Goal: Task Accomplishment & Management: Use online tool/utility

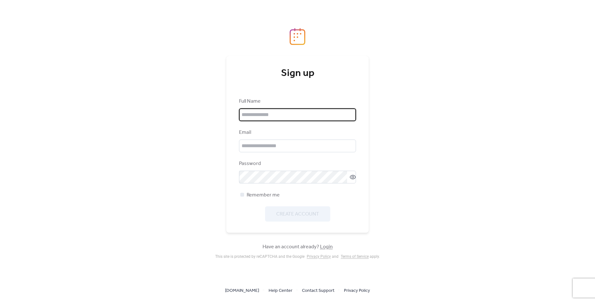
click at [323, 112] on input "text" at bounding box center [297, 114] width 117 height 13
type input "*******"
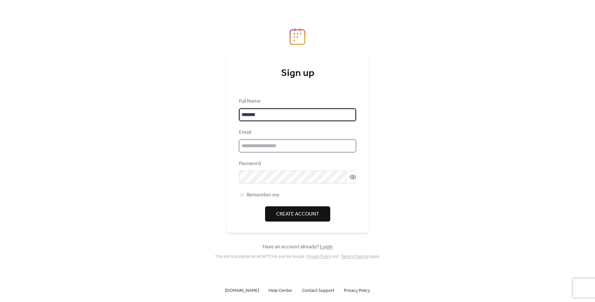
click at [291, 144] on input "email" at bounding box center [297, 145] width 117 height 13
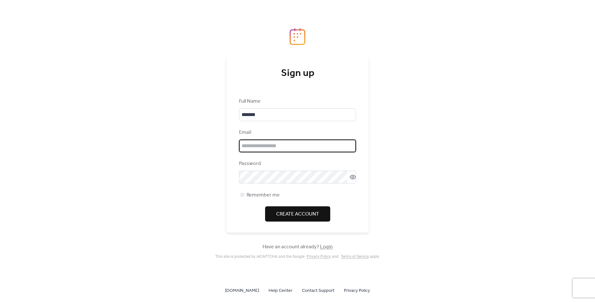
type input "**********"
click at [277, 189] on div "**********" at bounding box center [297, 160] width 117 height 124
click at [278, 184] on div "**********" at bounding box center [297, 160] width 117 height 124
click at [282, 215] on span "Create Account" at bounding box center [297, 214] width 43 height 8
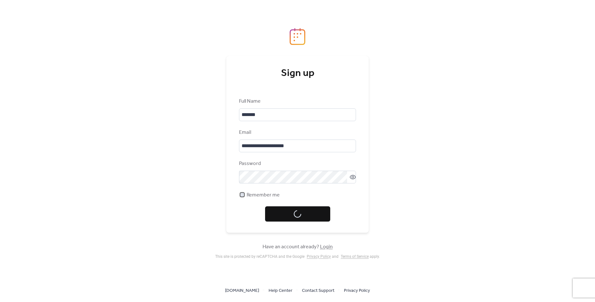
click at [244, 197] on div at bounding box center [242, 194] width 6 height 6
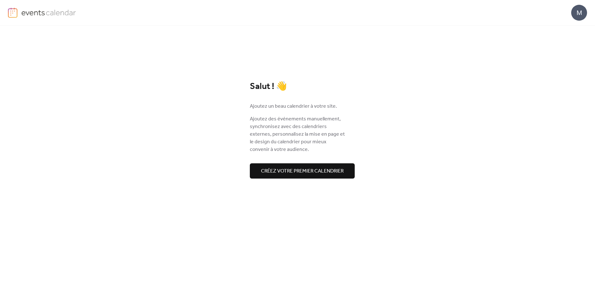
click at [340, 174] on span "Créez votre premier calendrier" at bounding box center [302, 171] width 83 height 8
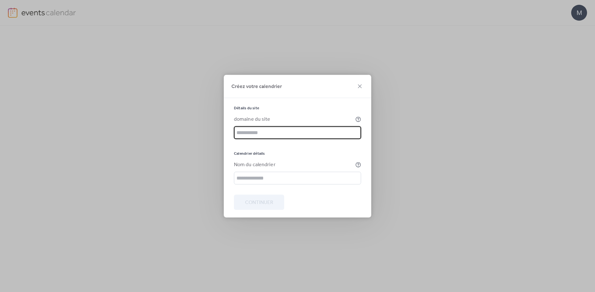
click at [296, 134] on input "text" at bounding box center [297, 132] width 127 height 13
type input "*****"
click at [250, 177] on input "text" at bounding box center [297, 178] width 127 height 13
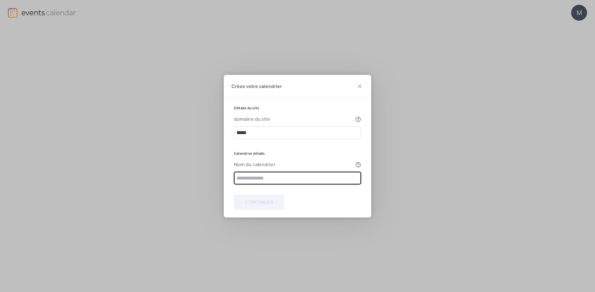
type input "*******"
click at [259, 205] on span "Continuer" at bounding box center [259, 203] width 28 height 8
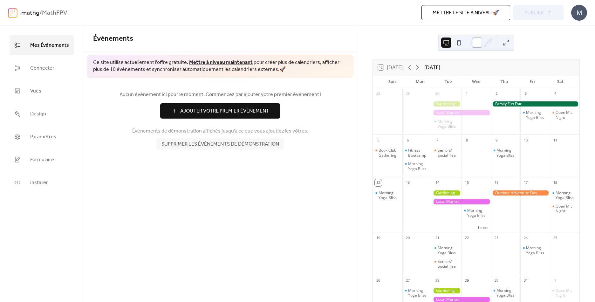
click at [476, 41] on div at bounding box center [477, 42] width 10 height 10
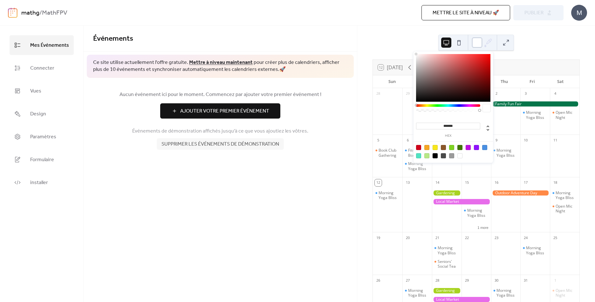
click at [479, 44] on div at bounding box center [477, 42] width 10 height 10
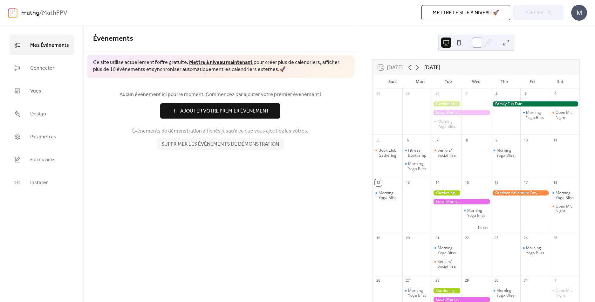
click at [477, 45] on div at bounding box center [477, 42] width 10 height 10
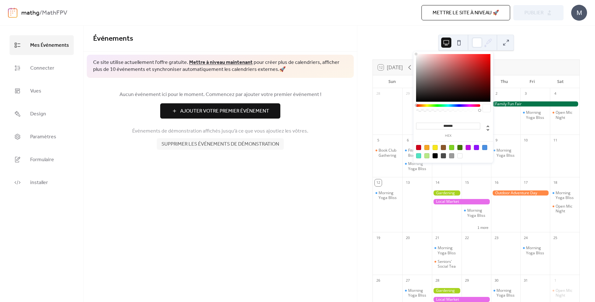
drag, startPoint x: 475, startPoint y: 85, endPoint x: 470, endPoint y: 93, distance: 10.0
click at [475, 85] on div at bounding box center [453, 78] width 74 height 48
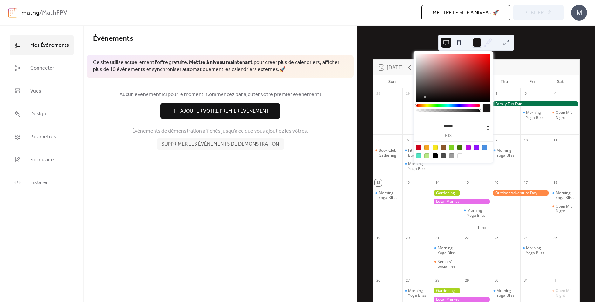
drag, startPoint x: 427, startPoint y: 97, endPoint x: 417, endPoint y: 97, distance: 10.8
click at [425, 97] on div at bounding box center [453, 78] width 74 height 48
drag, startPoint x: 427, startPoint y: 73, endPoint x: 414, endPoint y: 54, distance: 23.7
click at [414, 54] on div "******* hex" at bounding box center [452, 107] width 79 height 112
type input "*******"
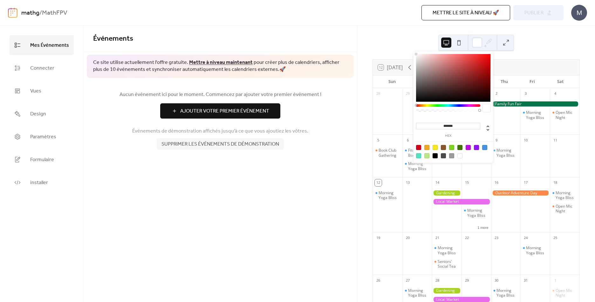
click at [412, 51] on div "12 [DATE] [DATE] Sun Mon Tue Wed Thu Fri Sat 28 29 30 Morning Yoga Bliss 1 2 3 …" at bounding box center [476, 164] width 238 height 276
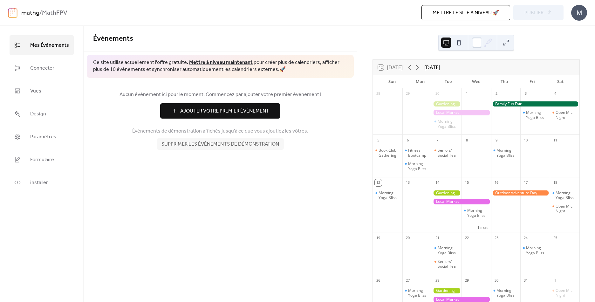
click at [417, 57] on div "12 [DATE] [DATE] Sun Mon Tue Wed Thu Fri Sat 28 29 30 Morning Yoga Bliss 1 2 3 …" at bounding box center [476, 164] width 238 height 276
click at [238, 111] on span "Ajouter Votre Premier Événement" at bounding box center [224, 111] width 89 height 8
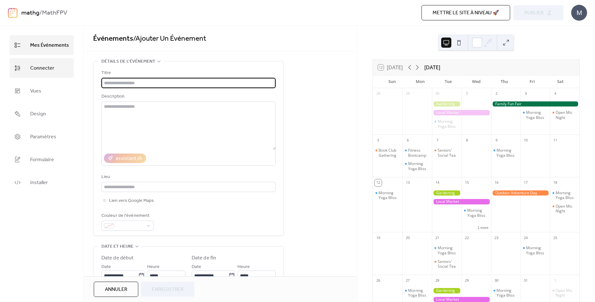
click at [20, 65] on icon at bounding box center [17, 68] width 6 height 6
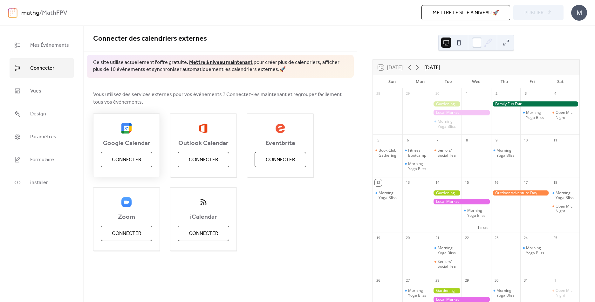
click at [126, 164] on span "Connecter" at bounding box center [126, 160] width 29 height 8
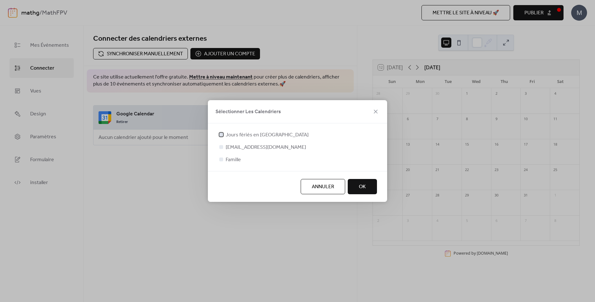
click at [223, 134] on div at bounding box center [221, 134] width 6 height 6
click at [222, 148] on div at bounding box center [221, 147] width 4 height 4
click at [222, 158] on div at bounding box center [221, 159] width 4 height 4
click at [222, 145] on div at bounding box center [221, 147] width 4 height 4
click at [221, 147] on div at bounding box center [221, 147] width 4 height 4
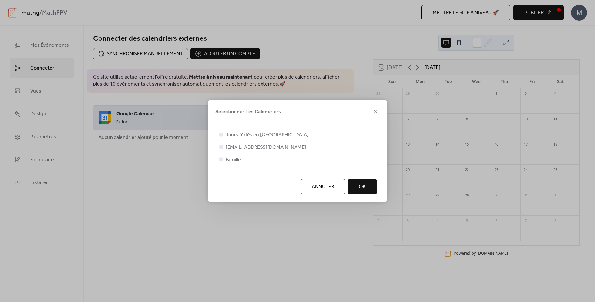
click at [224, 146] on div at bounding box center [221, 147] width 6 height 6
click at [222, 133] on icon at bounding box center [221, 134] width 3 height 3
click at [222, 147] on div at bounding box center [221, 147] width 4 height 4
click at [221, 148] on div at bounding box center [221, 147] width 4 height 4
click at [222, 148] on div at bounding box center [221, 147] width 4 height 4
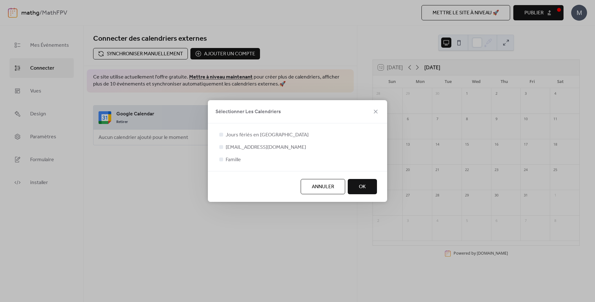
click at [218, 163] on div "Jours fériés en [GEOGRAPHIC_DATA] [EMAIL_ADDRESS][DOMAIN_NAME] Famille" at bounding box center [297, 147] width 179 height 48
click at [221, 161] on div at bounding box center [221, 159] width 6 height 6
click at [222, 159] on div at bounding box center [221, 159] width 4 height 4
click at [360, 184] on span "OK" at bounding box center [362, 187] width 7 height 8
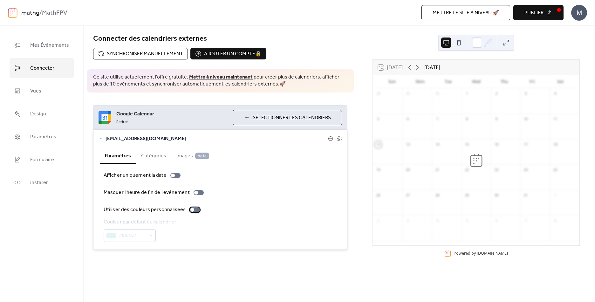
click at [190, 210] on div at bounding box center [192, 210] width 4 height 4
click at [195, 209] on div at bounding box center [197, 210] width 4 height 4
click at [191, 209] on div at bounding box center [195, 209] width 10 height 5
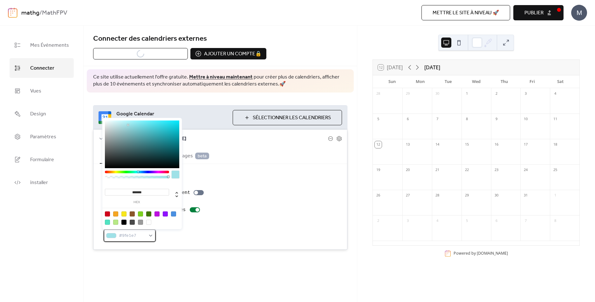
click at [151, 239] on div "#9fe1e7" at bounding box center [130, 235] width 52 height 13
drag, startPoint x: 150, startPoint y: 139, endPoint x: 133, endPoint y: 135, distance: 17.2
click at [133, 135] on div at bounding box center [142, 144] width 74 height 48
type input "*******"
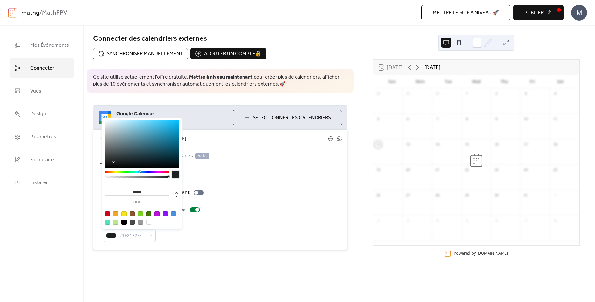
drag, startPoint x: 119, startPoint y: 146, endPoint x: 114, endPoint y: 162, distance: 17.1
click at [114, 162] on div at bounding box center [142, 144] width 74 height 48
click at [194, 236] on div "Couleur par défaut du calendrier #1E2122FF" at bounding box center [220, 230] width 233 height 24
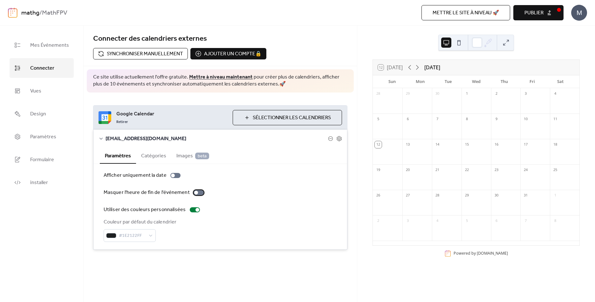
click at [198, 191] on div at bounding box center [199, 192] width 10 height 5
click at [199, 192] on div at bounding box center [201, 193] width 4 height 4
click at [174, 176] on div at bounding box center [175, 175] width 10 height 5
click at [176, 176] on div at bounding box center [178, 176] width 4 height 4
click at [156, 155] on button "Catégories" at bounding box center [153, 155] width 35 height 16
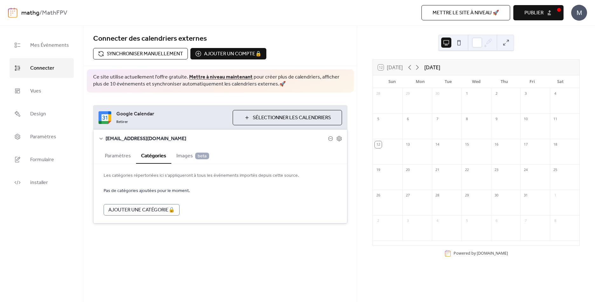
click at [176, 154] on span "Images beta" at bounding box center [192, 156] width 33 height 8
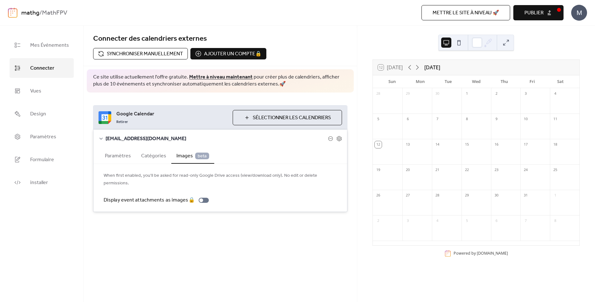
click at [112, 152] on button "Paramètres" at bounding box center [118, 155] width 36 height 16
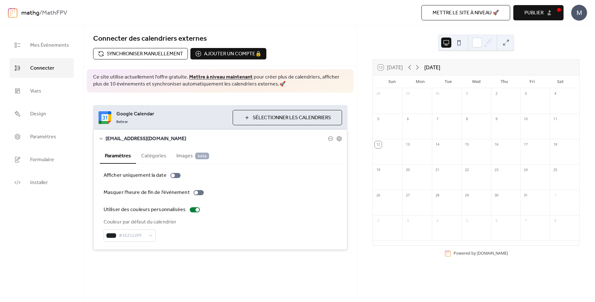
click at [293, 124] on button "Sélectionner Les Calendriers" at bounding box center [287, 117] width 109 height 15
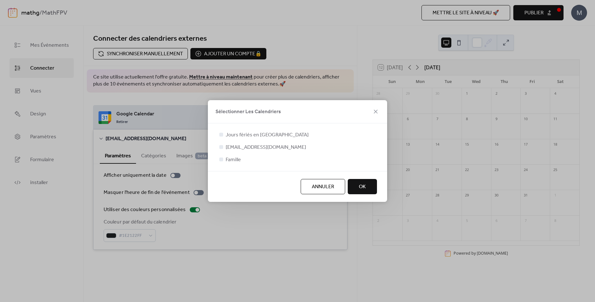
click at [225, 159] on label "Famille" at bounding box center [229, 160] width 23 height 8
click at [221, 160] on div at bounding box center [221, 159] width 4 height 4
click at [223, 142] on div "Jours fériés en [GEOGRAPHIC_DATA] [EMAIL_ADDRESS][DOMAIN_NAME] Famille" at bounding box center [297, 147] width 159 height 32
click at [223, 145] on div at bounding box center [221, 147] width 6 height 6
click at [222, 157] on div at bounding box center [221, 159] width 6 height 6
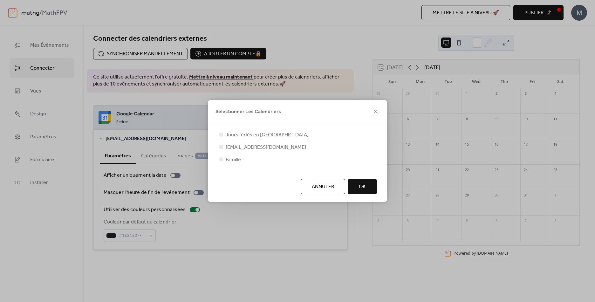
click at [368, 190] on button "OK" at bounding box center [362, 186] width 29 height 15
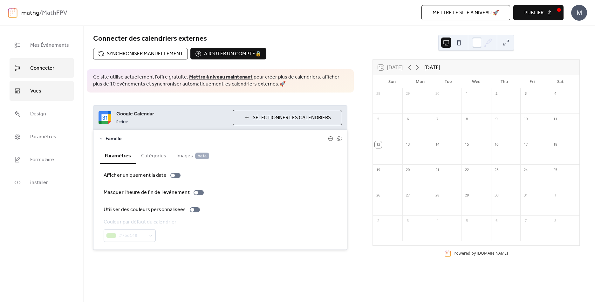
click at [62, 98] on link "Vues" at bounding box center [42, 91] width 64 height 20
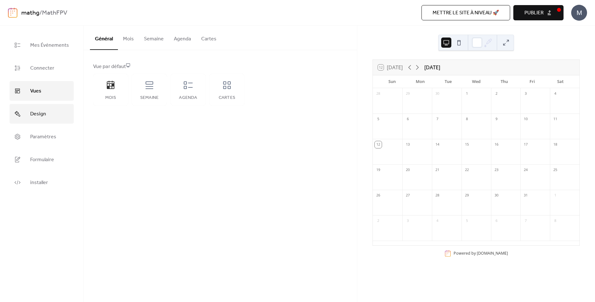
click at [66, 116] on link "Design" at bounding box center [42, 114] width 64 height 20
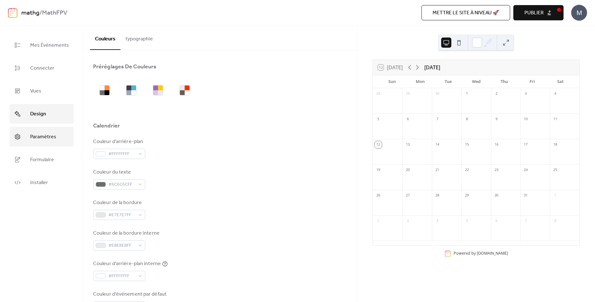
click at [50, 137] on span "Paramètres" at bounding box center [43, 137] width 26 height 10
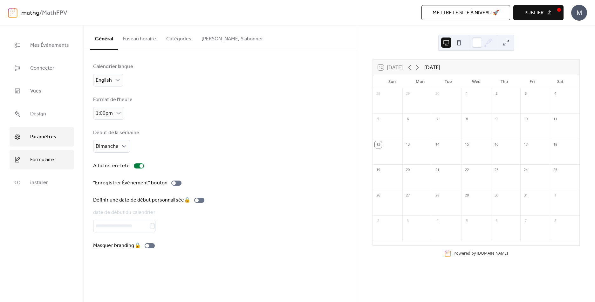
click at [48, 160] on span "Formulaire" at bounding box center [42, 160] width 24 height 10
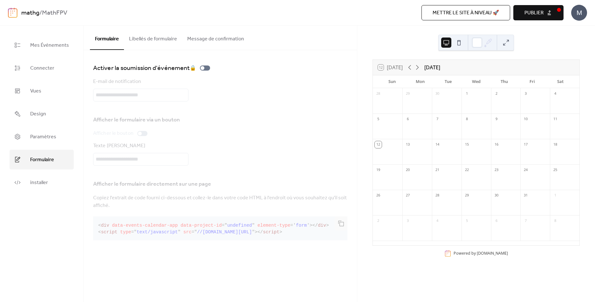
click at [47, 170] on ul "Mes Événements Connecter Vues Design Paramètres Formulaire installer" at bounding box center [42, 113] width 64 height 157
click at [46, 176] on link "installer" at bounding box center [42, 183] width 64 height 20
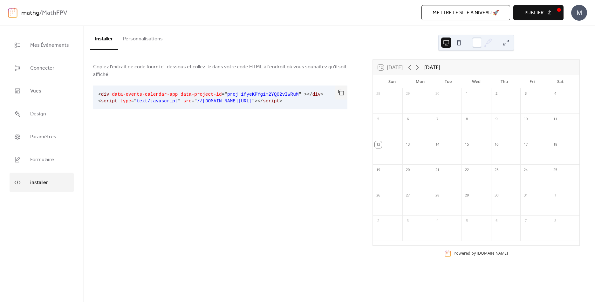
click at [137, 37] on button "Personnalisations" at bounding box center [143, 38] width 50 height 24
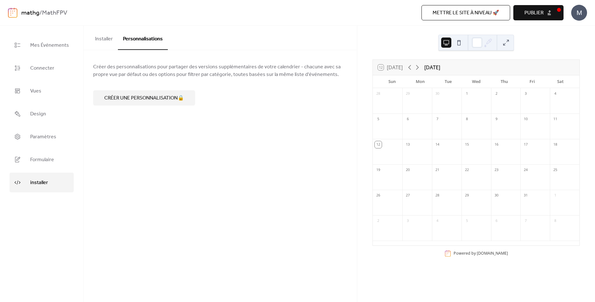
click at [110, 41] on button "Installer" at bounding box center [104, 38] width 28 height 24
